Goal: Transaction & Acquisition: Download file/media

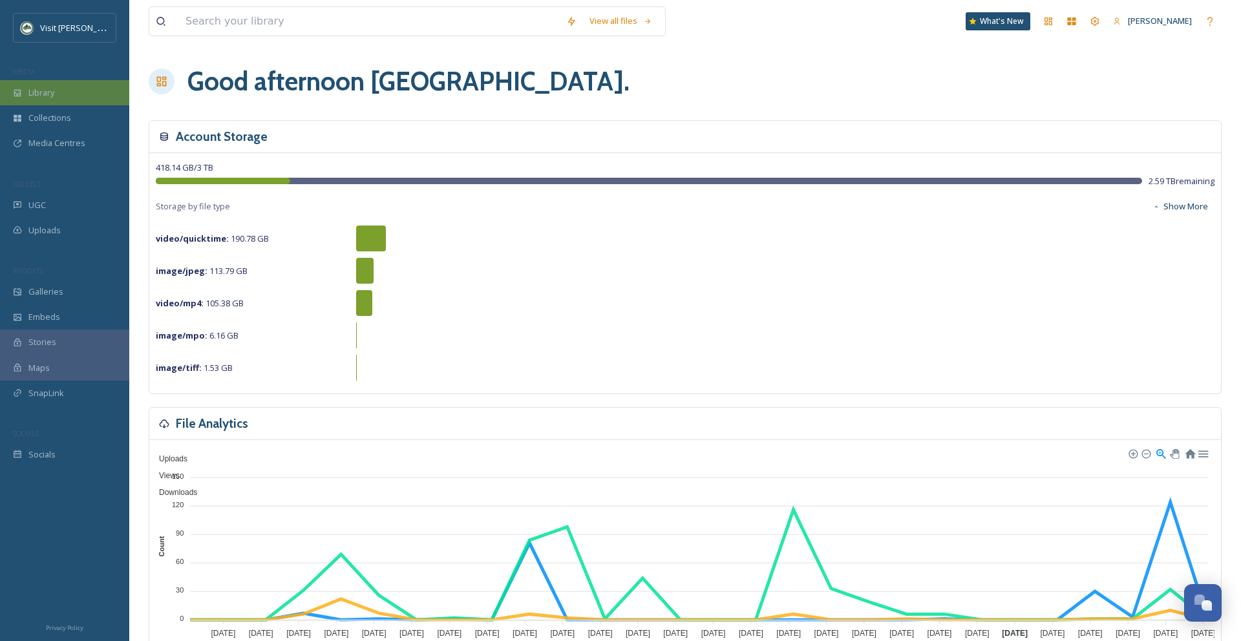
click at [82, 103] on div "Library" at bounding box center [64, 92] width 129 height 25
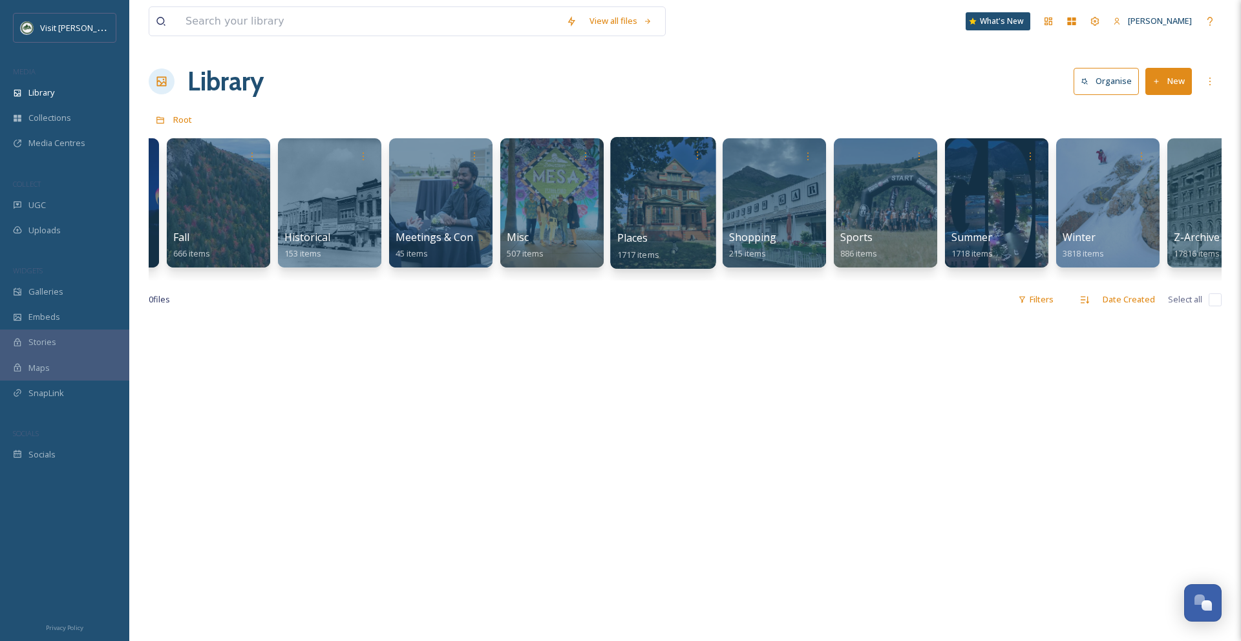
scroll to position [0, 483]
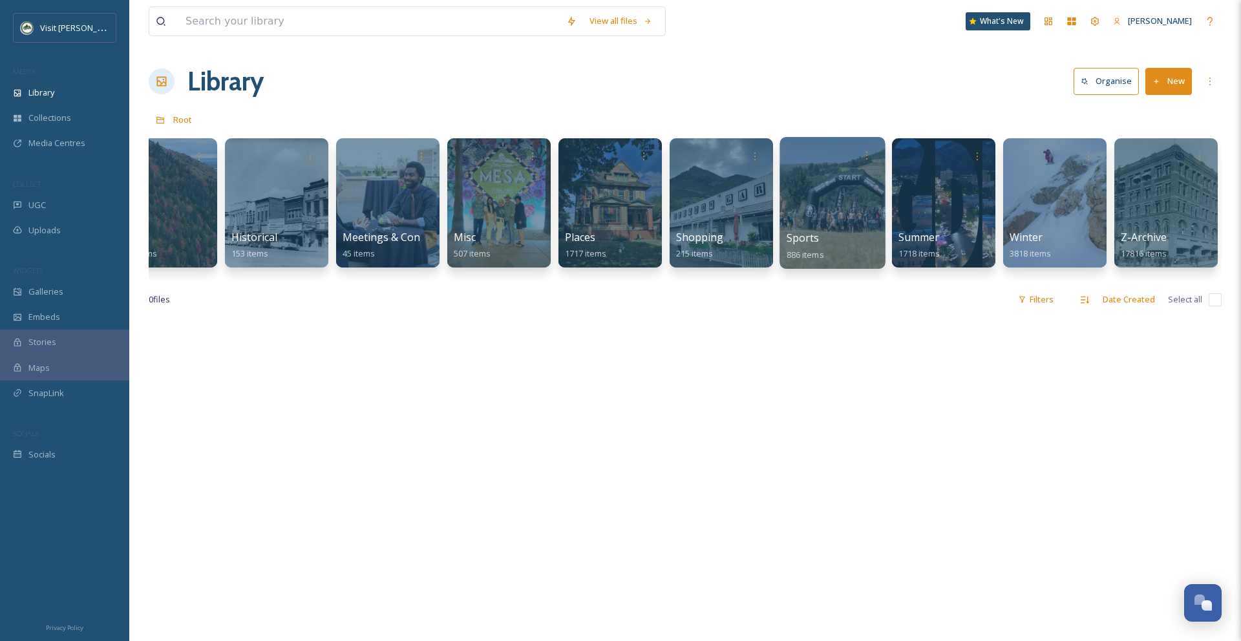
click at [821, 218] on div at bounding box center [832, 203] width 105 height 132
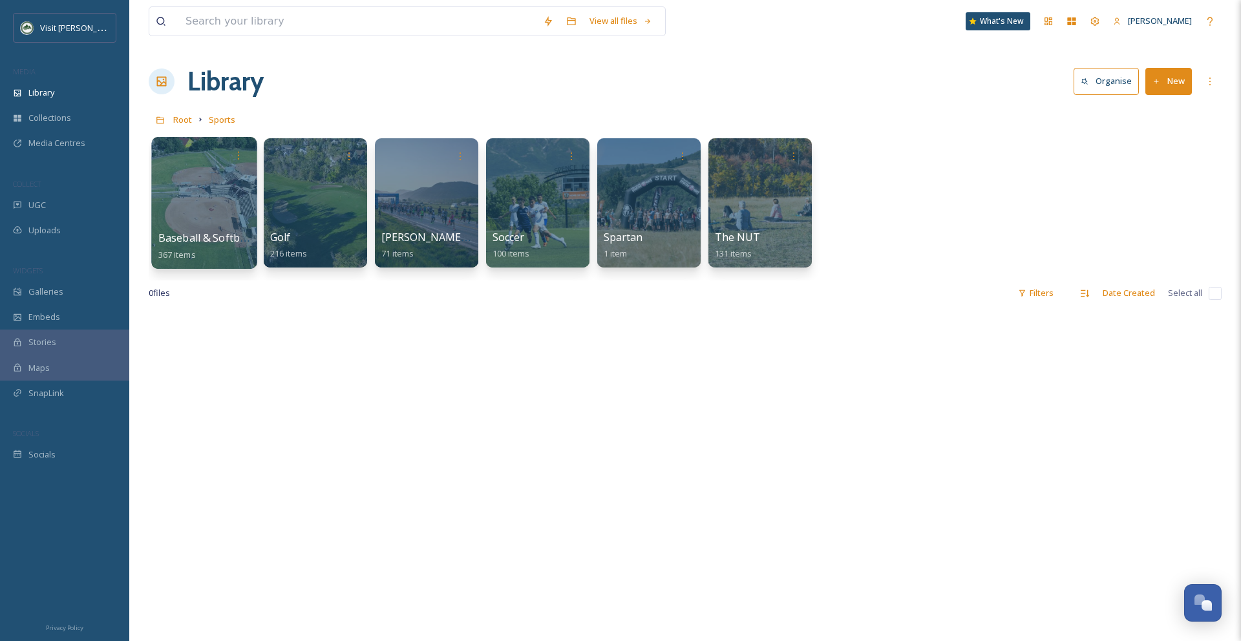
click at [202, 218] on div at bounding box center [203, 203] width 105 height 132
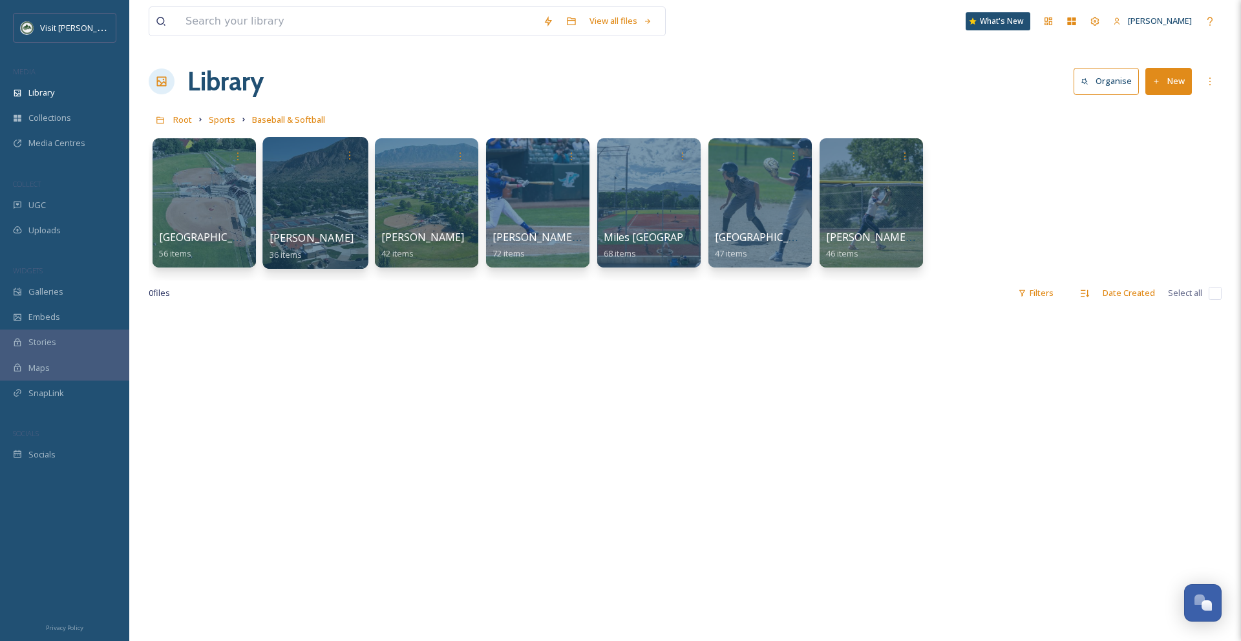
click at [336, 214] on div at bounding box center [314, 203] width 105 height 132
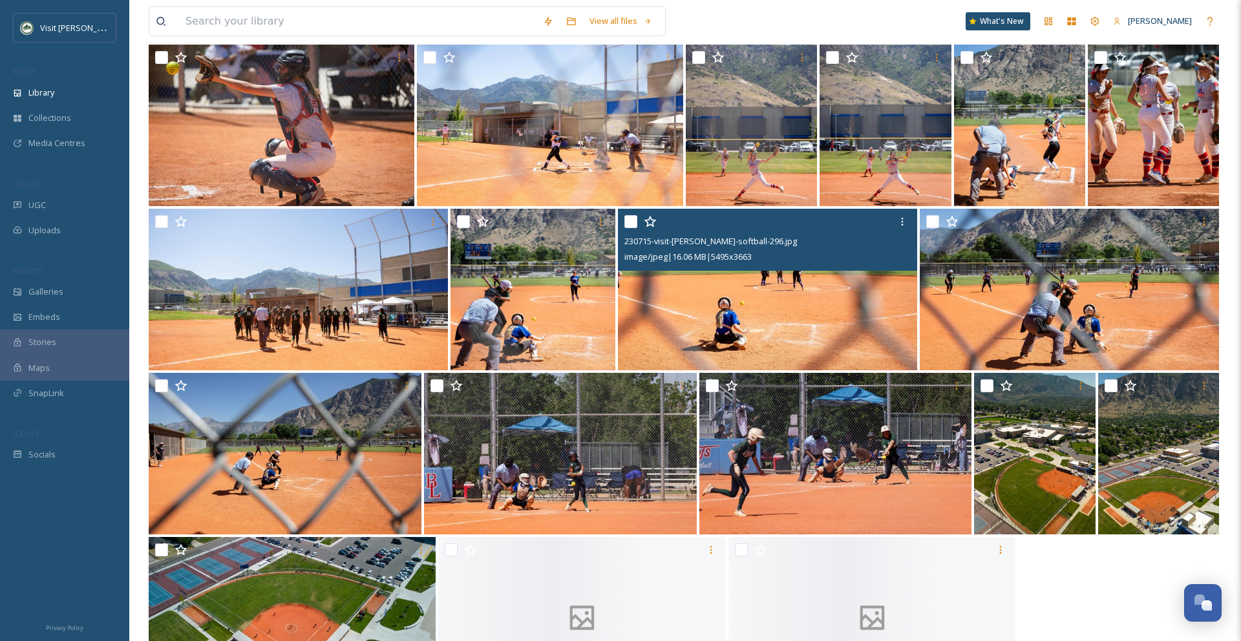
scroll to position [864, 0]
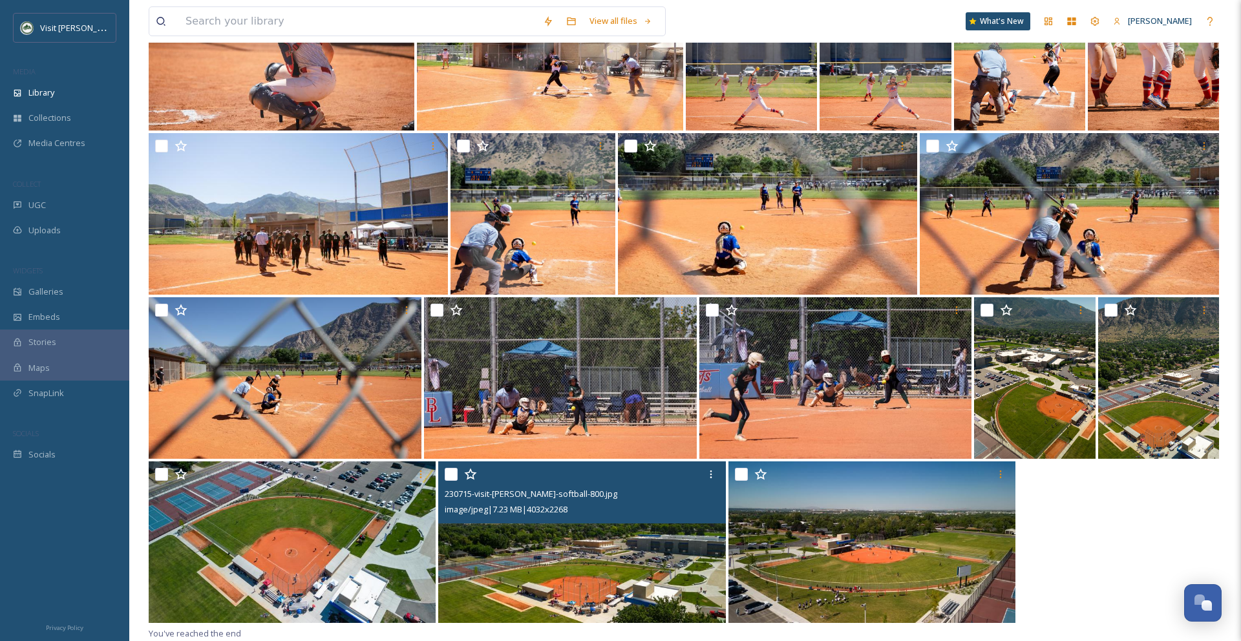
click at [620, 577] on img at bounding box center [581, 543] width 287 height 162
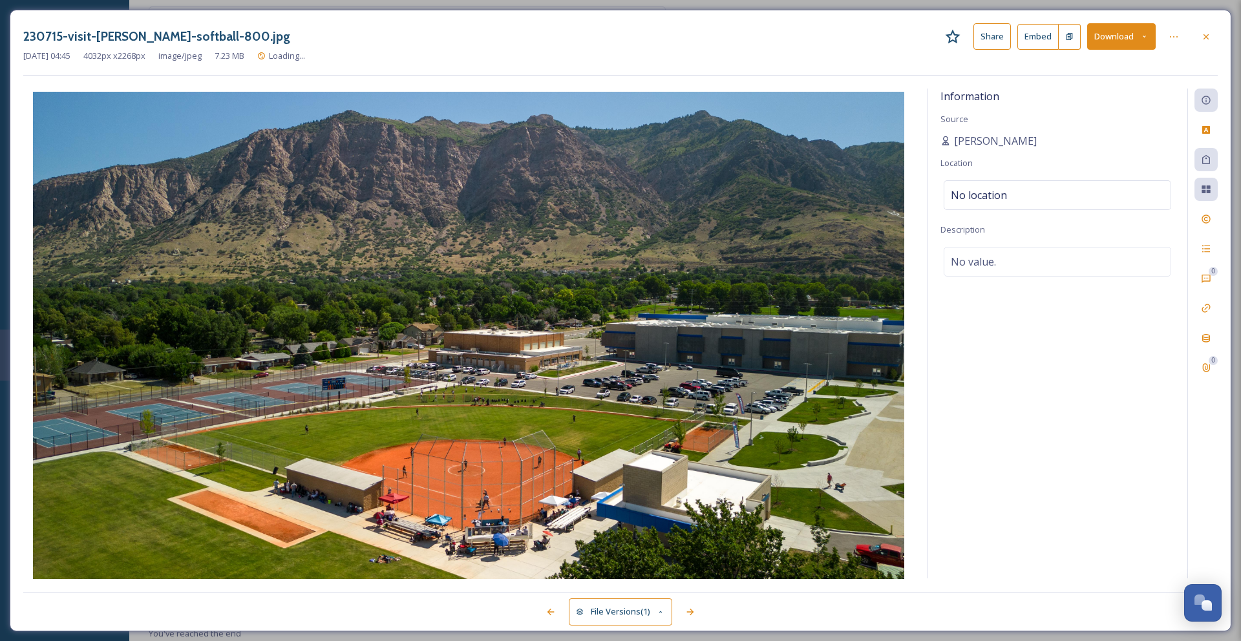
click at [1107, 36] on button "Download" at bounding box center [1121, 36] width 69 height 27
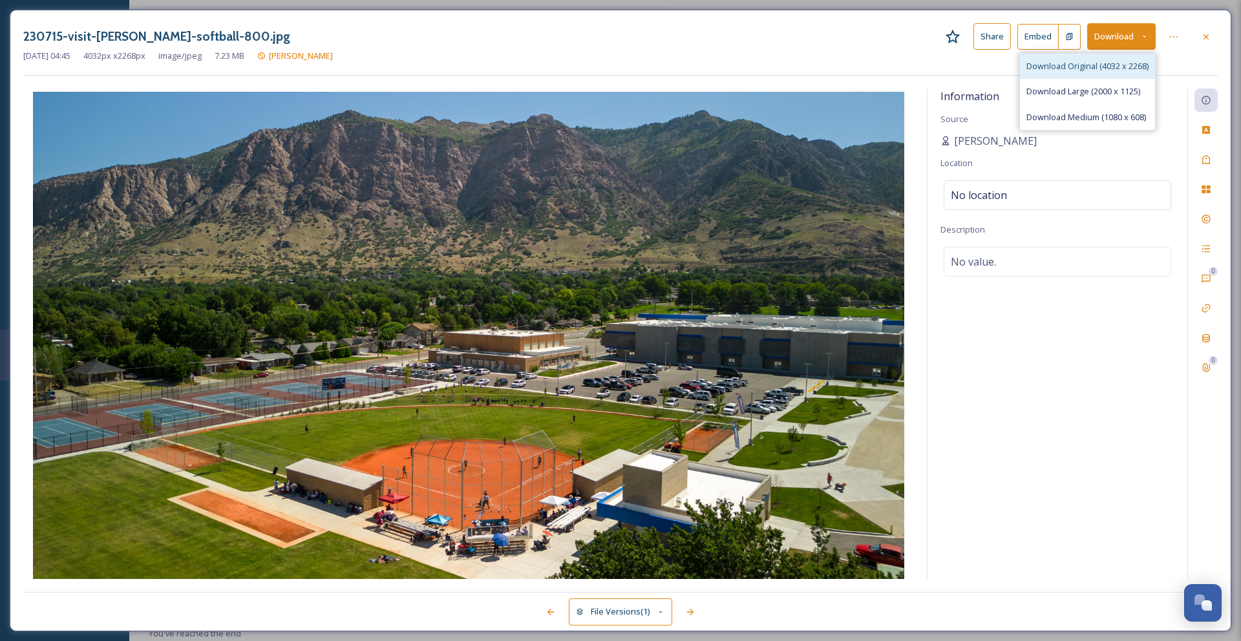
click at [1098, 71] on span "Download Original (4032 x 2268)" at bounding box center [1087, 66] width 122 height 12
